Goal: Check status: Check status

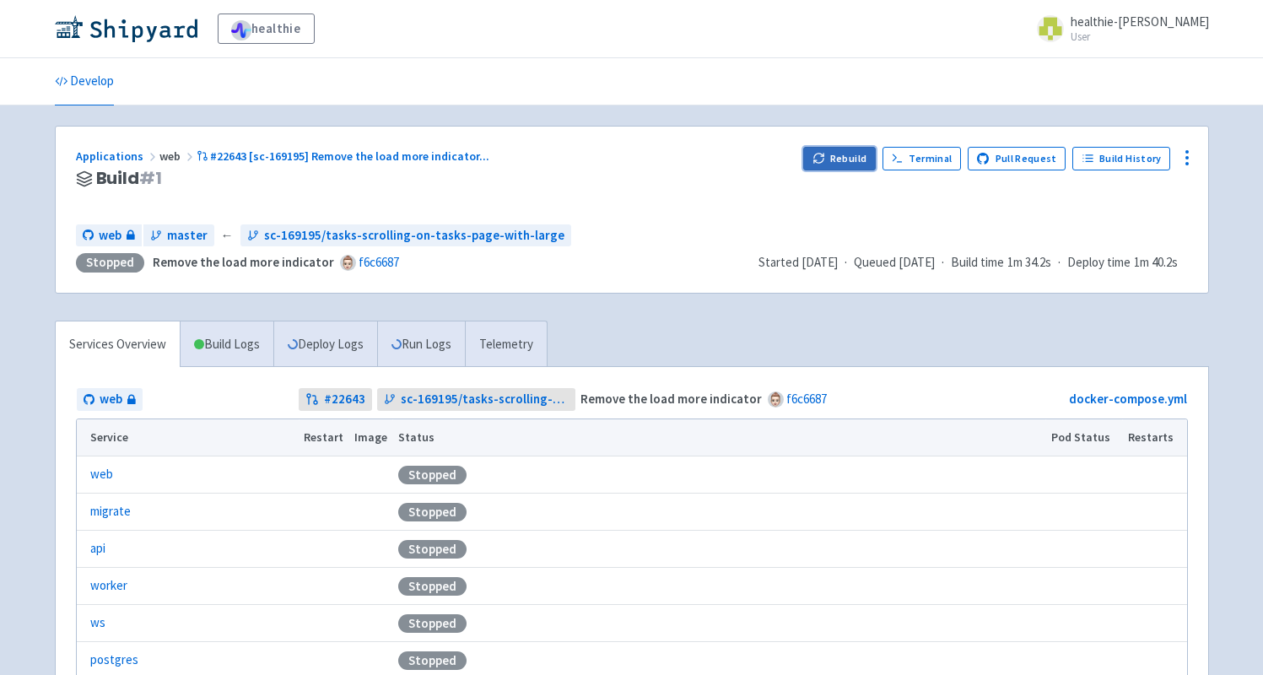
click at [857, 160] on button "Rebuild" at bounding box center [839, 159] width 73 height 24
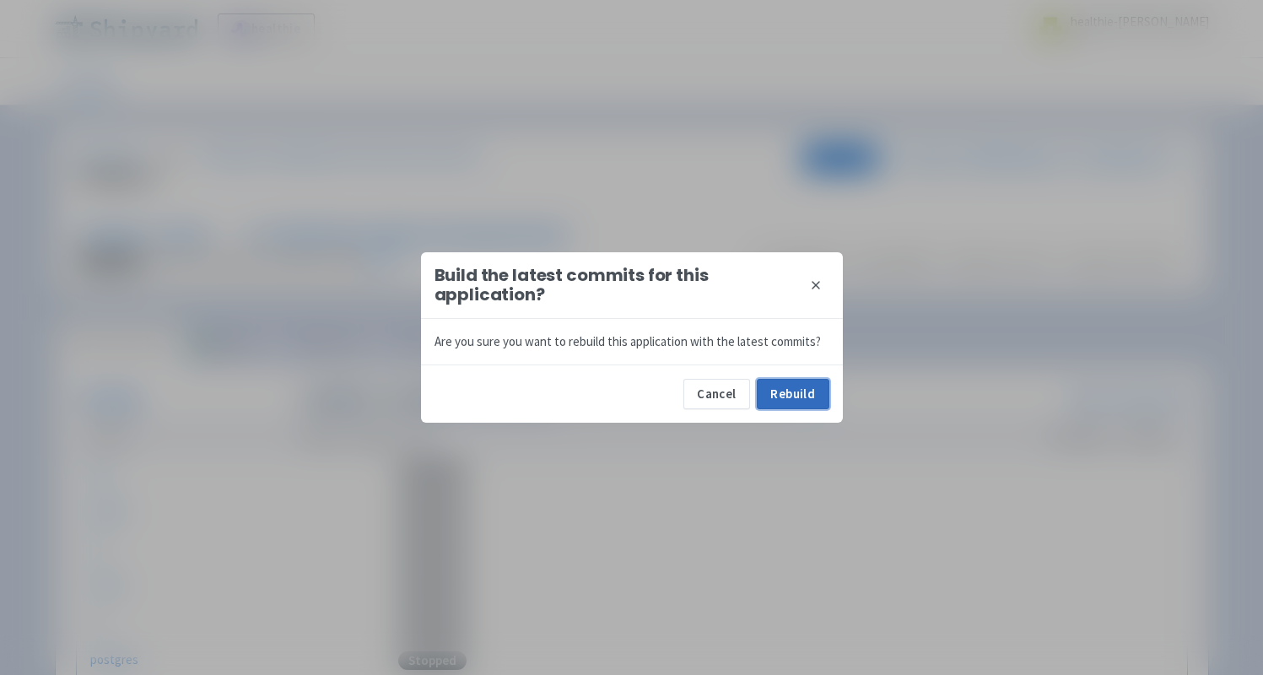
click at [774, 407] on button "Rebuild" at bounding box center [793, 394] width 73 height 30
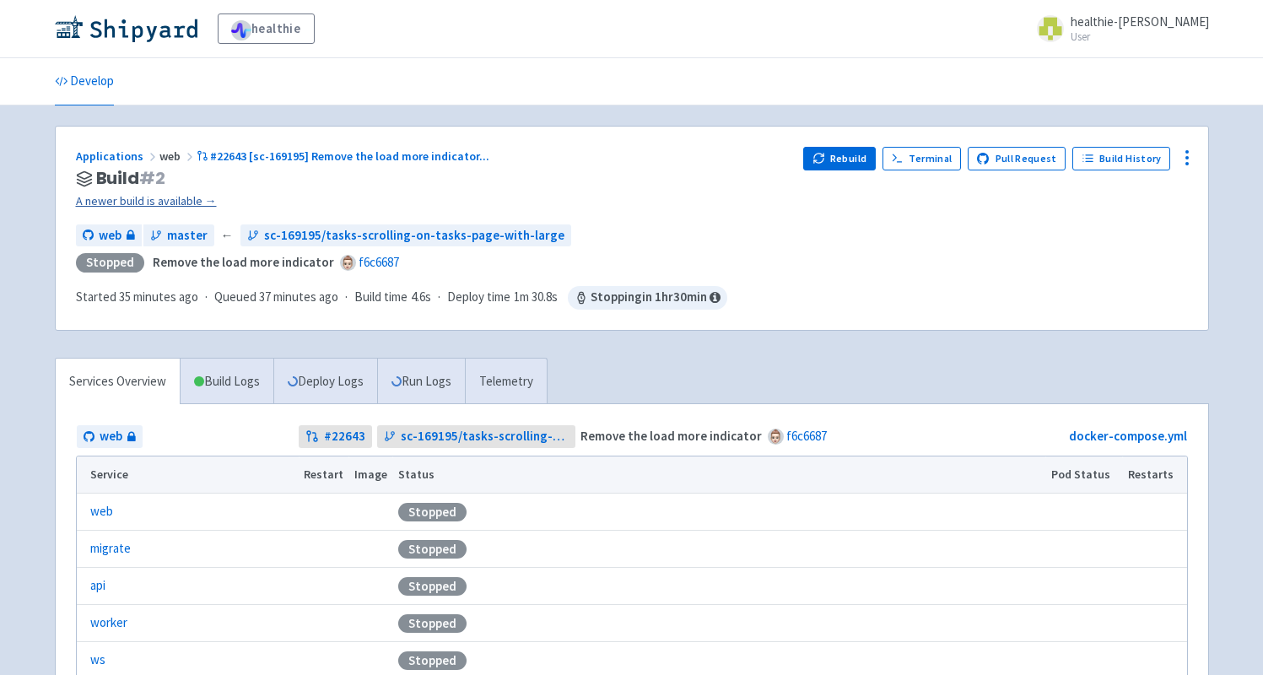
click at [183, 203] on link "A newer build is available →" at bounding box center [433, 201] width 715 height 19
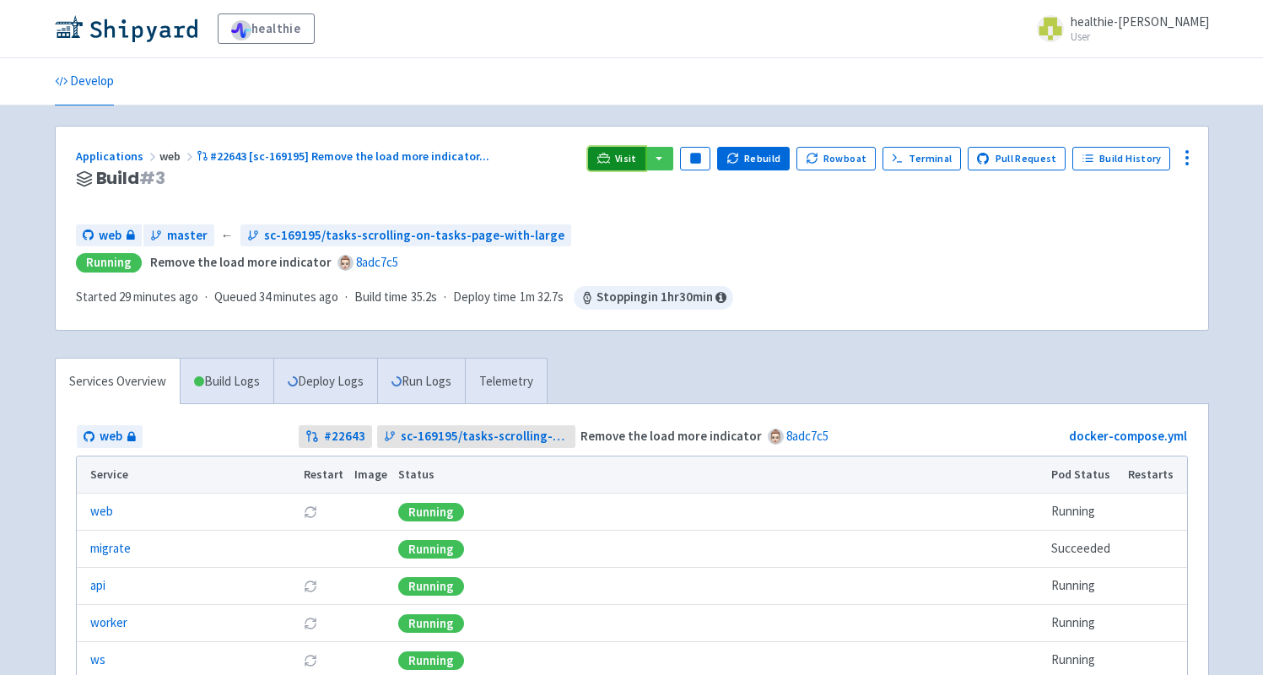
click at [633, 160] on span "Visit" at bounding box center [626, 158] width 22 height 13
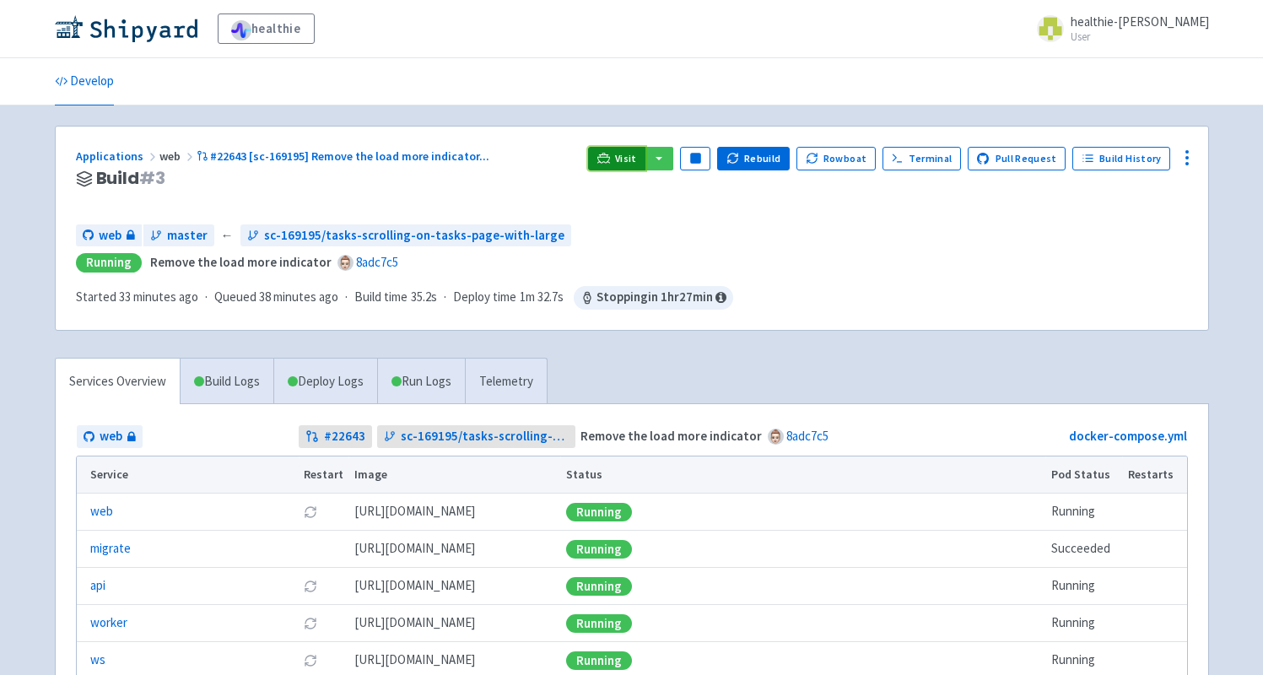
click at [634, 157] on span "Visit" at bounding box center [626, 158] width 22 height 13
